Goal: Use online tool/utility: Utilize a website feature to perform a specific function

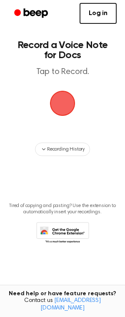
click at [66, 107] on span "button" at bounding box center [62, 103] width 47 height 47
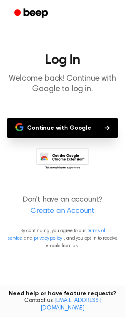
click at [79, 127] on button "Continue with Google" at bounding box center [62, 128] width 111 height 20
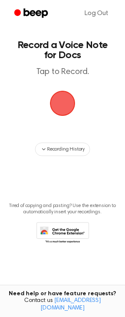
click at [63, 98] on span "button" at bounding box center [62, 103] width 47 height 47
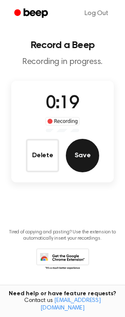
click at [85, 159] on button "Save" at bounding box center [82, 155] width 33 height 33
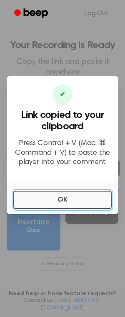
click at [82, 201] on button "OK" at bounding box center [62, 199] width 99 height 18
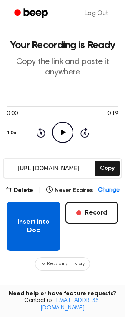
click at [36, 233] on button "Insert into Doc" at bounding box center [34, 226] width 54 height 48
click at [30, 220] on button "Insert into Doc" at bounding box center [34, 226] width 54 height 48
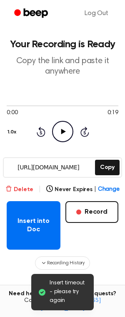
scroll to position [1, 0]
